Goal: Task Accomplishment & Management: Manage account settings

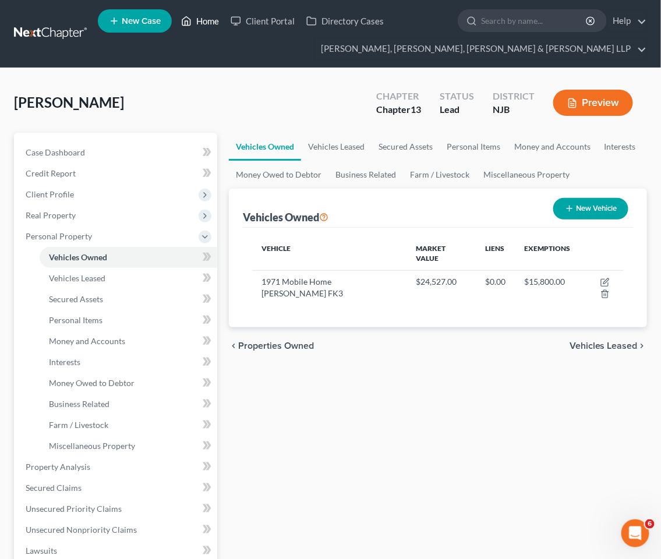
click at [207, 16] on link "Home" at bounding box center [199, 20] width 49 height 21
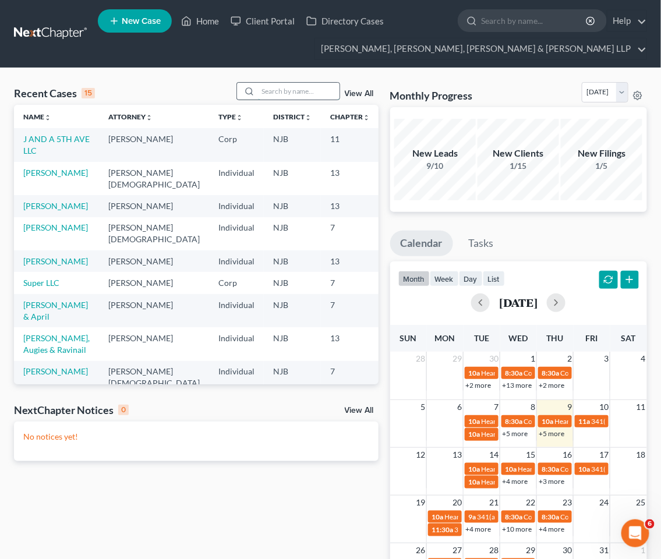
click at [283, 93] on input "search" at bounding box center [298, 91] width 81 height 17
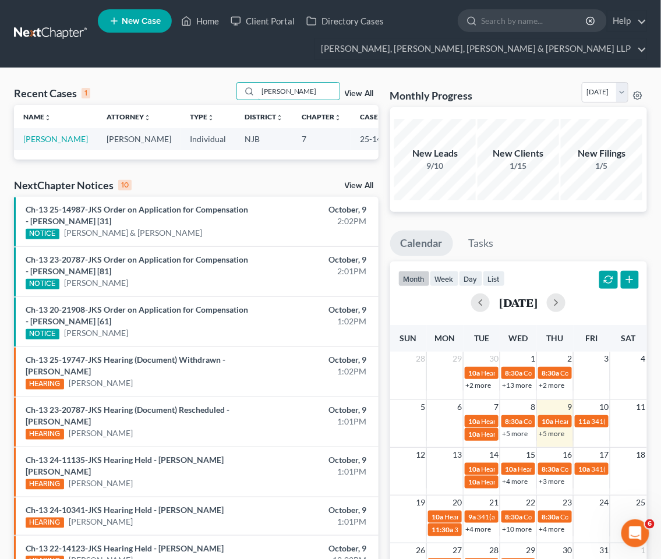
drag, startPoint x: 298, startPoint y: 90, endPoint x: 222, endPoint y: 90, distance: 76.2
click at [222, 90] on div "Recent Cases 1 [PERSON_NAME] g View All" at bounding box center [196, 93] width 364 height 23
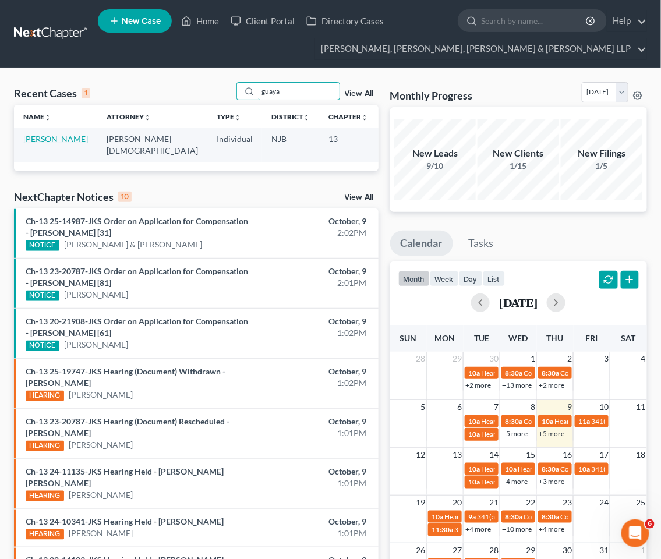
type input "guaya"
click at [56, 139] on link "[PERSON_NAME]" at bounding box center [55, 139] width 65 height 10
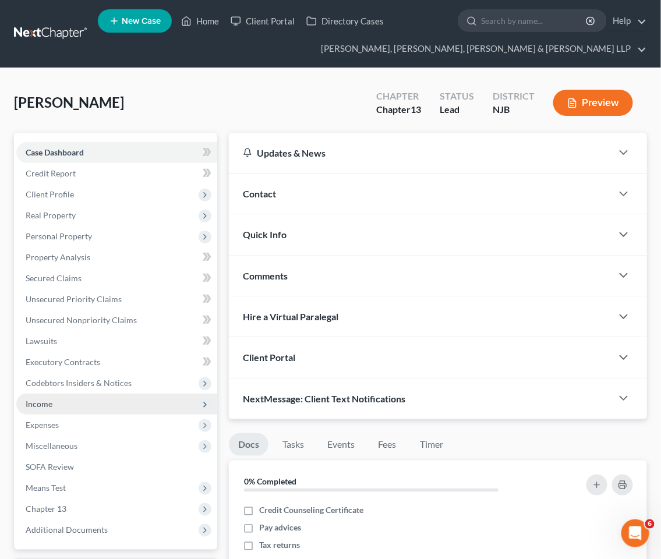
click at [45, 405] on span "Income" at bounding box center [39, 404] width 27 height 10
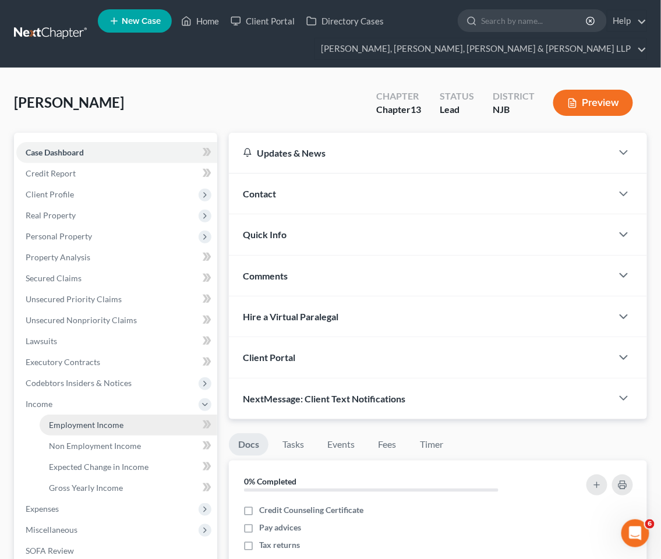
click at [55, 417] on link "Employment Income" at bounding box center [129, 424] width 178 height 21
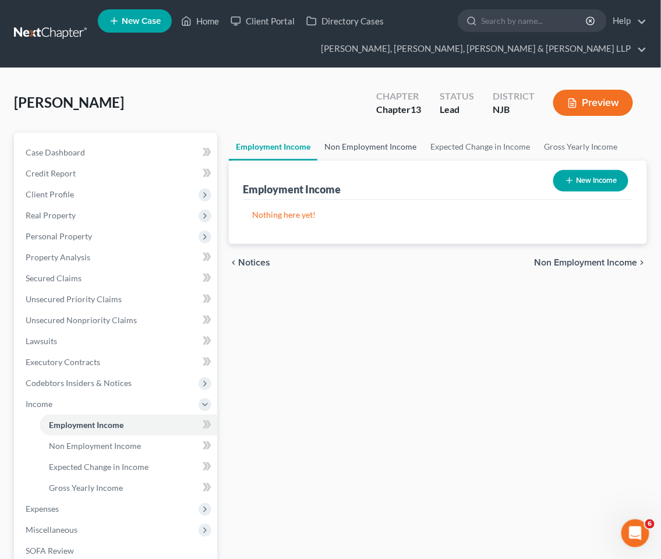
click at [364, 143] on link "Non Employment Income" at bounding box center [370, 147] width 106 height 28
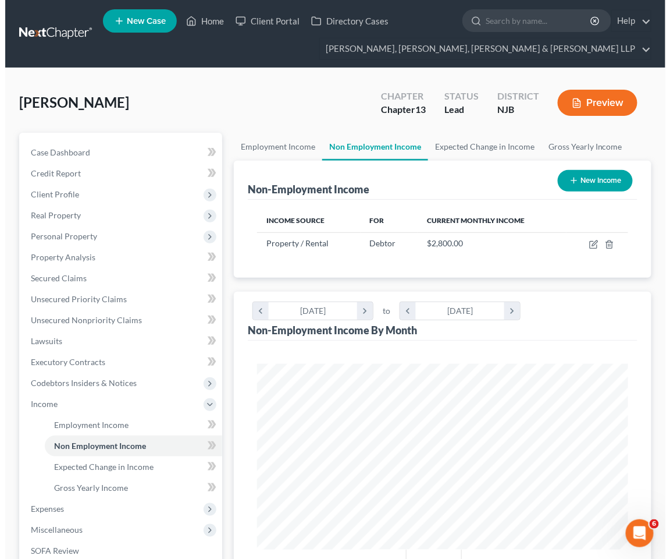
scroll to position [185, 394]
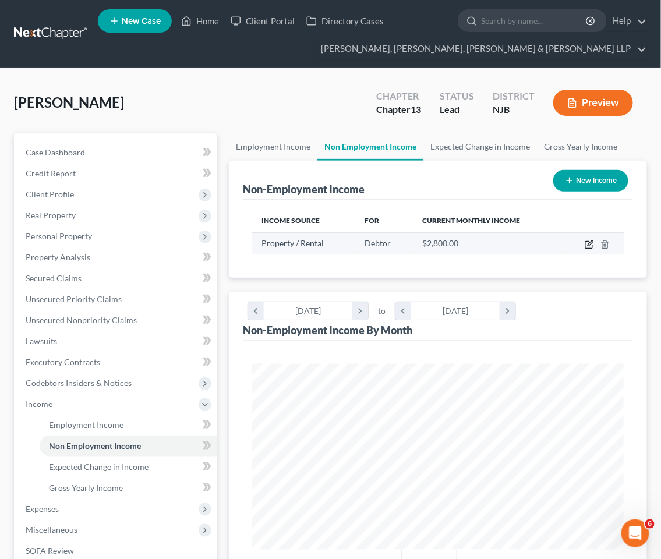
click at [590, 242] on icon "button" at bounding box center [589, 242] width 5 height 5
select select "9"
select select "0"
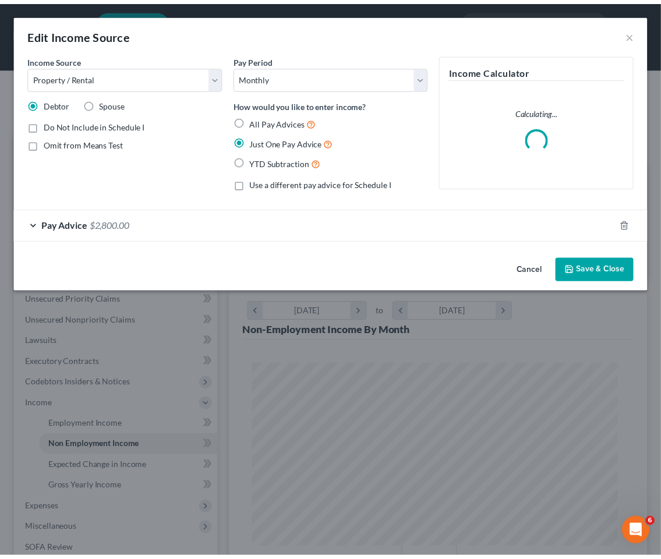
scroll to position [189, 400]
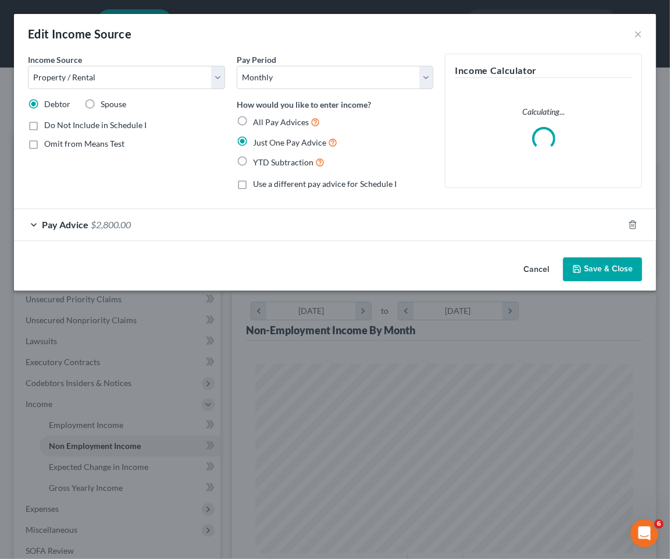
click at [295, 225] on div "Pay Advice $2,800.00" at bounding box center [319, 224] width 610 height 31
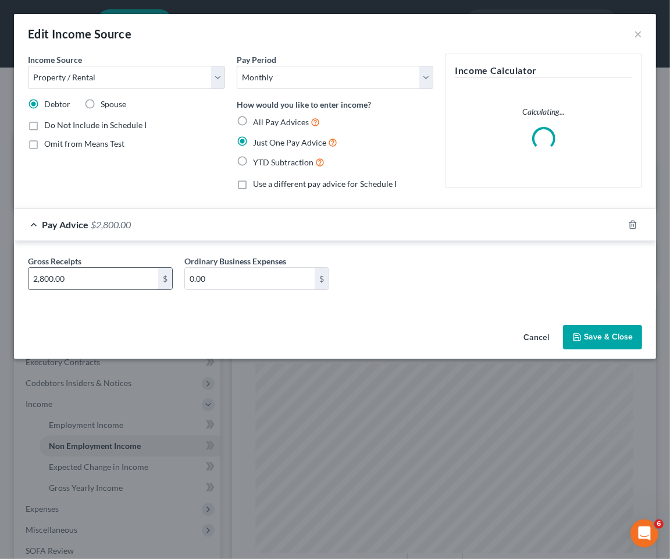
click at [95, 275] on input "2,800.00" at bounding box center [94, 279] width 130 height 22
type input "4,600"
click at [598, 329] on button "Save & Close" at bounding box center [602, 337] width 79 height 24
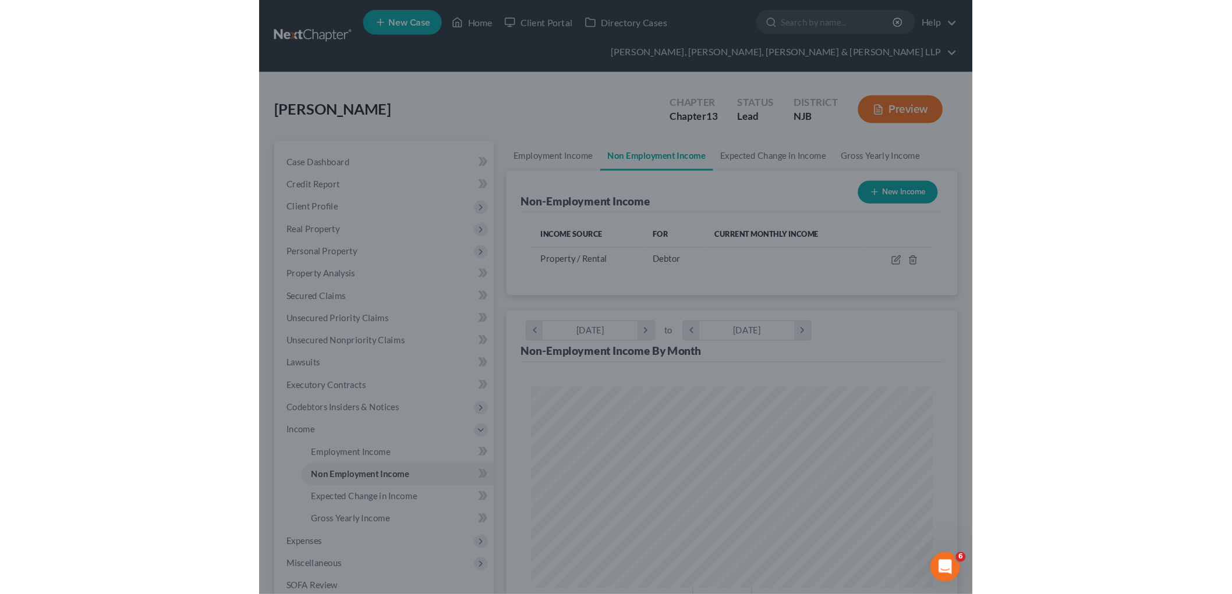
scroll to position [581824, 581615]
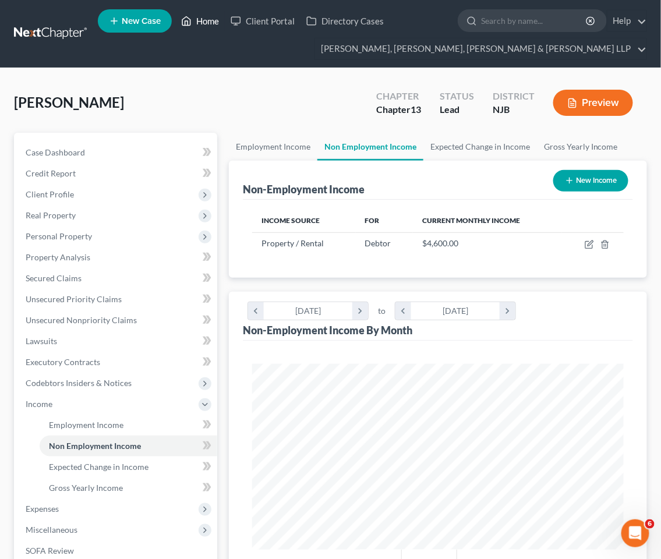
click at [210, 15] on link "Home" at bounding box center [199, 20] width 49 height 21
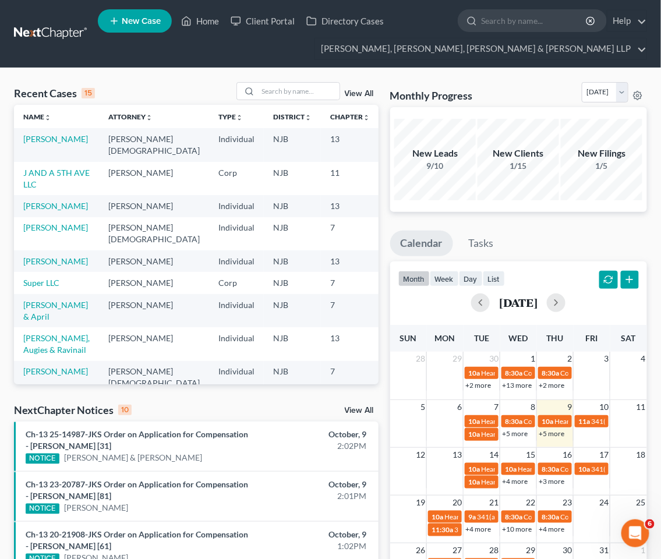
drag, startPoint x: 212, startPoint y: 82, endPoint x: 260, endPoint y: 42, distance: 62.8
click at [212, 82] on div "Recent Cases 15 View All" at bounding box center [196, 93] width 364 height 23
